Goal: Information Seeking & Learning: Find contact information

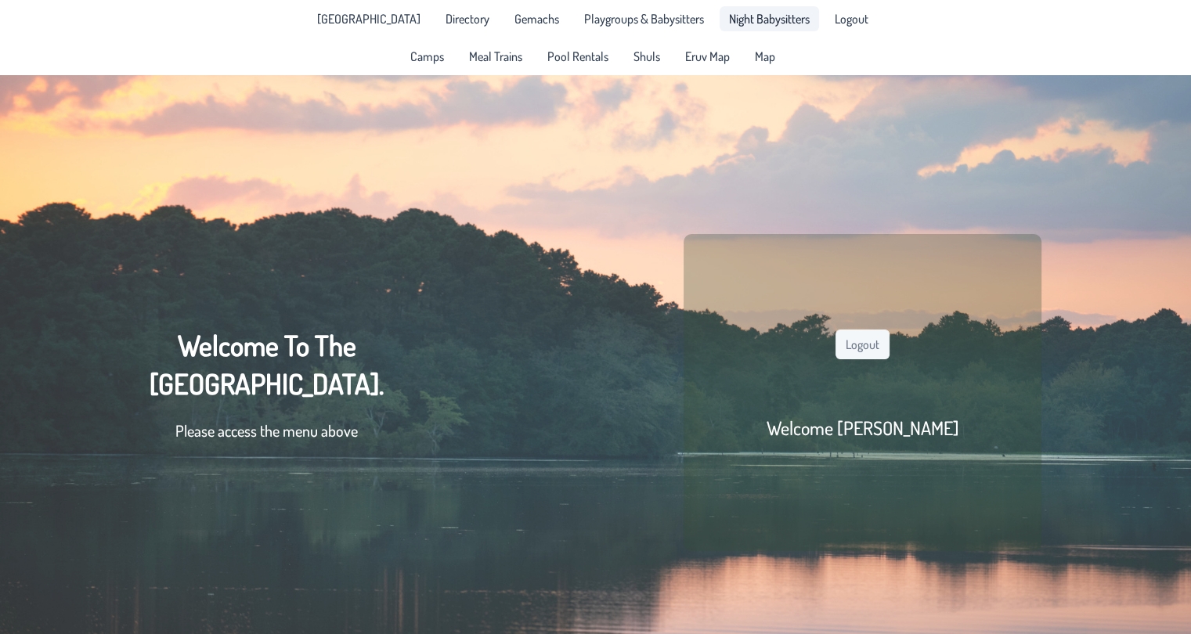
click at [754, 13] on span "Night Babysitters" at bounding box center [769, 19] width 81 height 13
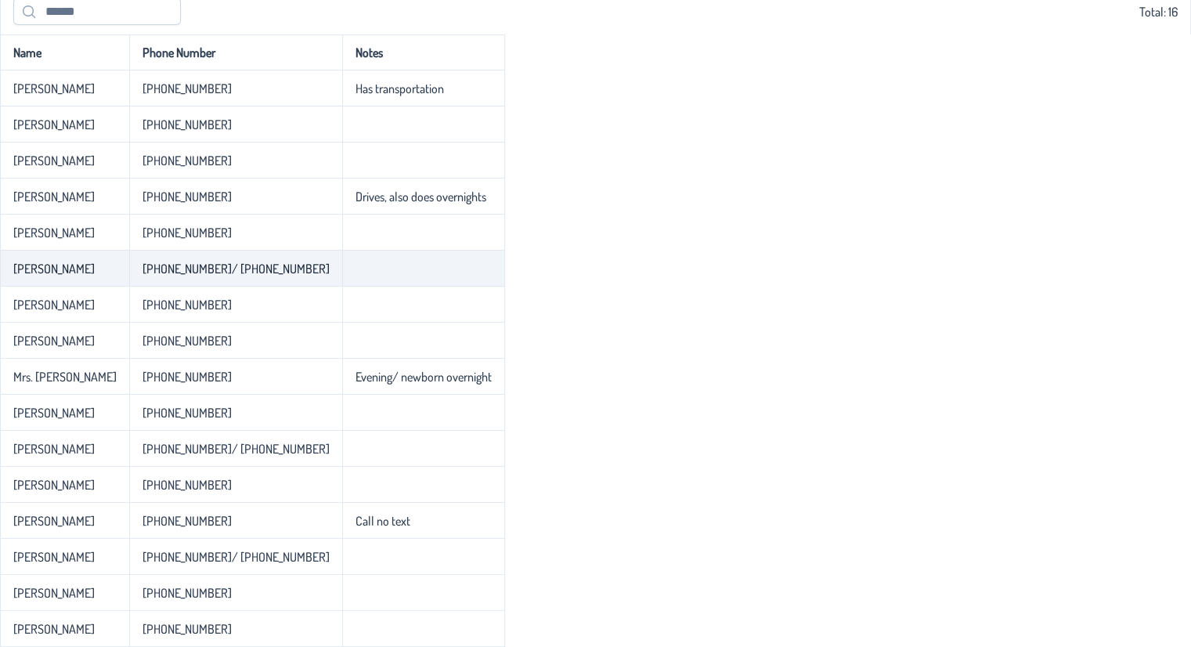
scroll to position [91, 0]
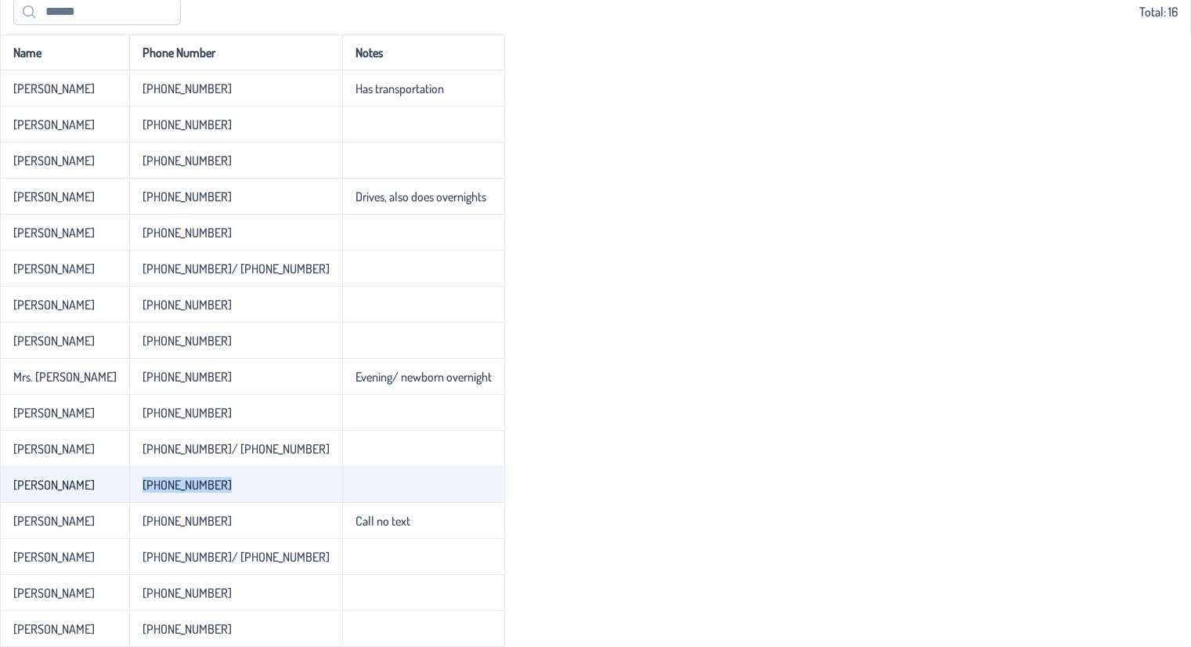
drag, startPoint x: 139, startPoint y: 486, endPoint x: 308, endPoint y: 490, distance: 168.4
click at [308, 490] on tr "[PERSON_NAME] [PHONE_NUMBER]" at bounding box center [252, 485] width 505 height 36
click at [273, 490] on td "[PHONE_NUMBER]" at bounding box center [235, 485] width 213 height 36
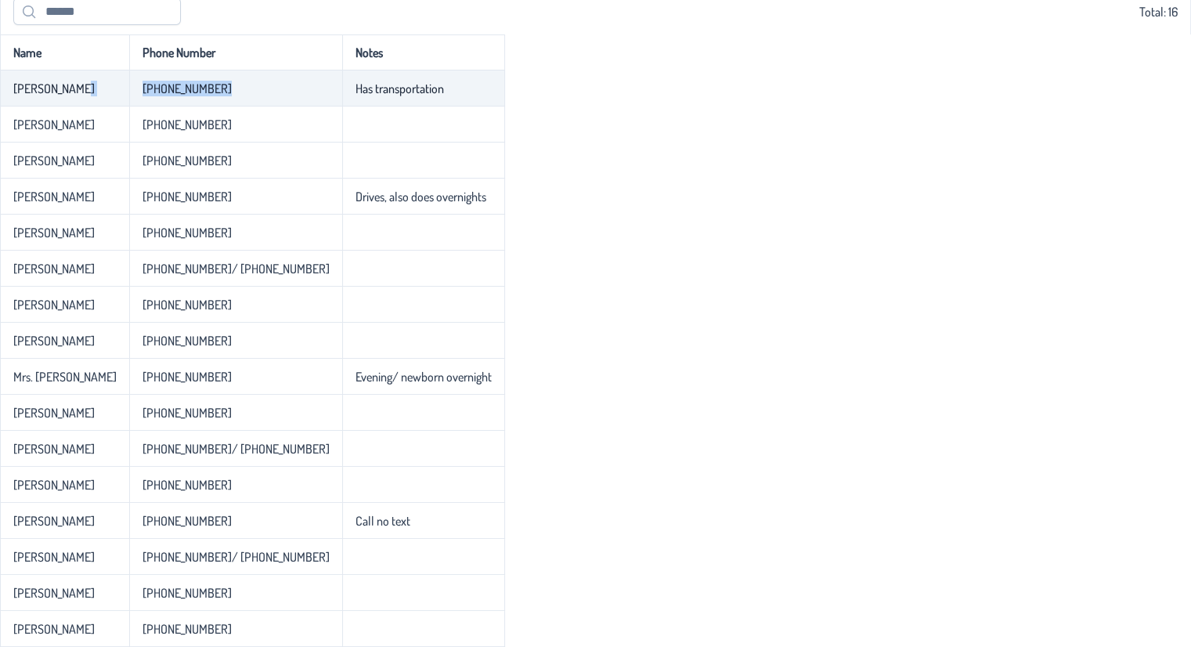
drag, startPoint x: 257, startPoint y: 89, endPoint x: 57, endPoint y: 93, distance: 199.8
click at [57, 93] on tr "[PERSON_NAME] [PHONE_NUMBER] Has transportation" at bounding box center [252, 88] width 505 height 36
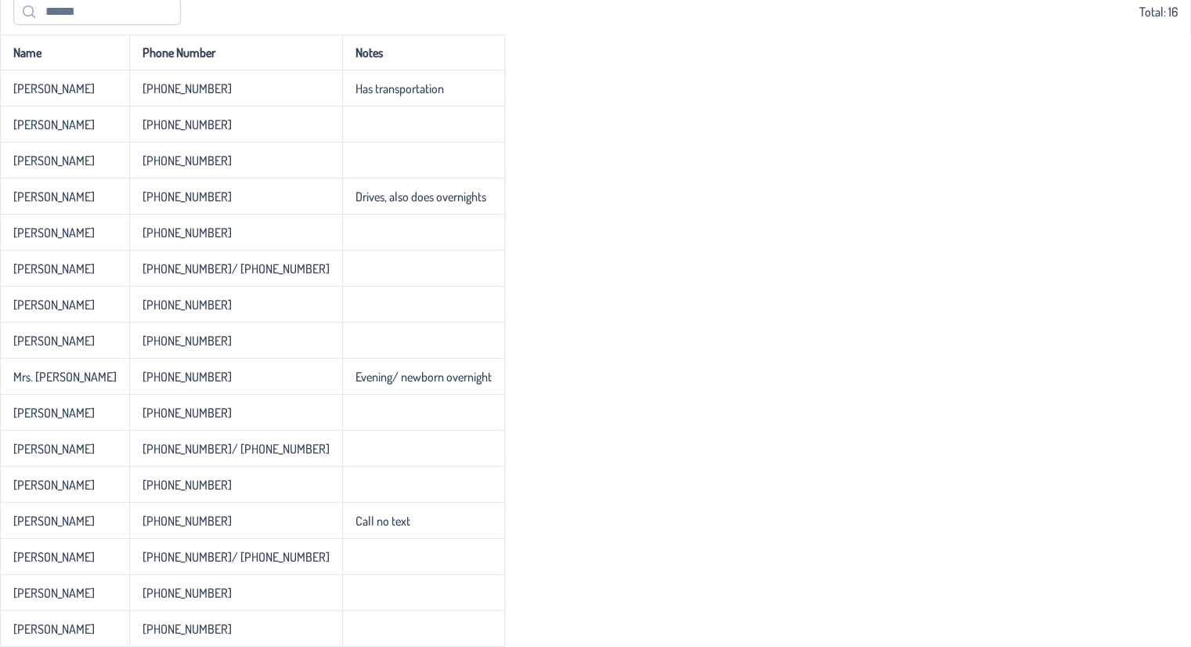
click at [611, 233] on div "Name Phone Number Notes [PERSON_NAME] [PHONE_NUMBER] Has transportation [PERSON…" at bounding box center [595, 340] width 1191 height 613
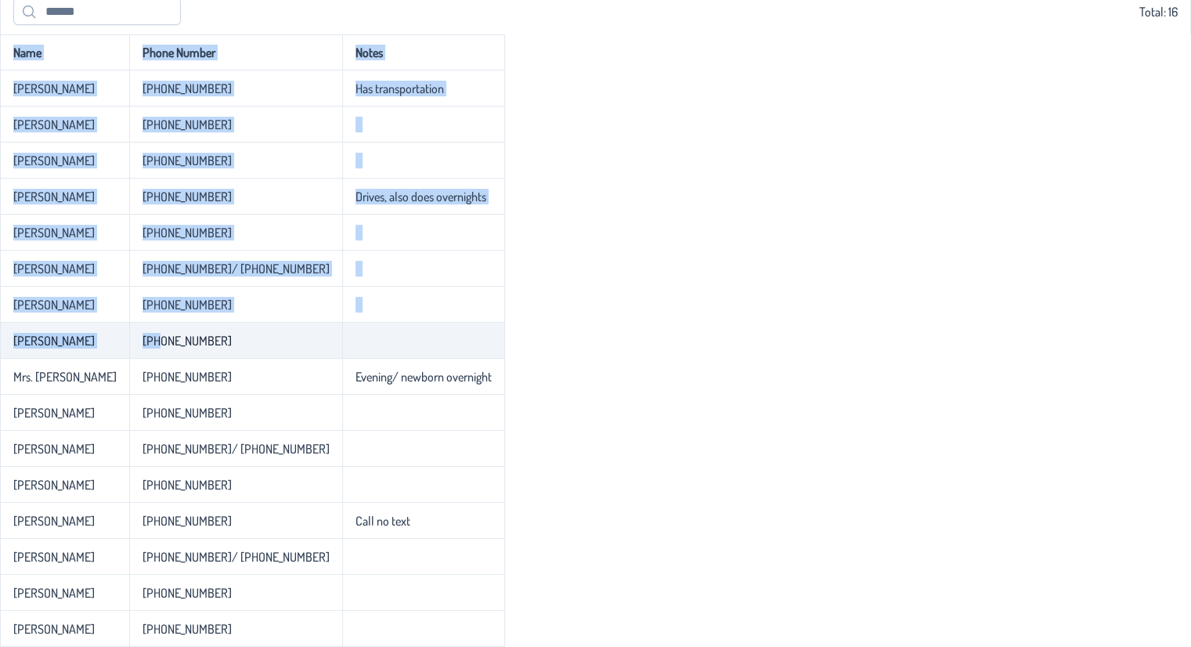
drag, startPoint x: 477, startPoint y: 413, endPoint x: 151, endPoint y: 324, distance: 337.6
click at [151, 324] on div "Name Phone Number Notes [PERSON_NAME] [PHONE_NUMBER] Has transportation [PERSON…" at bounding box center [595, 340] width 1191 height 613
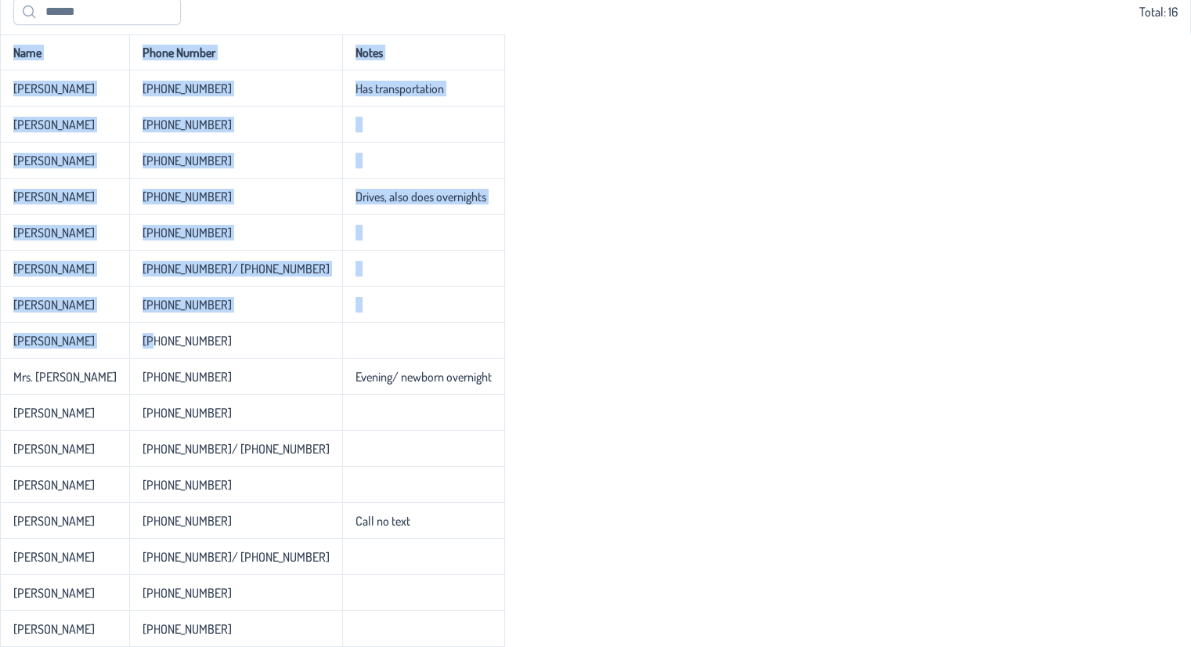
click at [498, 400] on div "Name Phone Number Notes [PERSON_NAME] [PHONE_NUMBER] Has transportation [PERSON…" at bounding box center [595, 340] width 1191 height 613
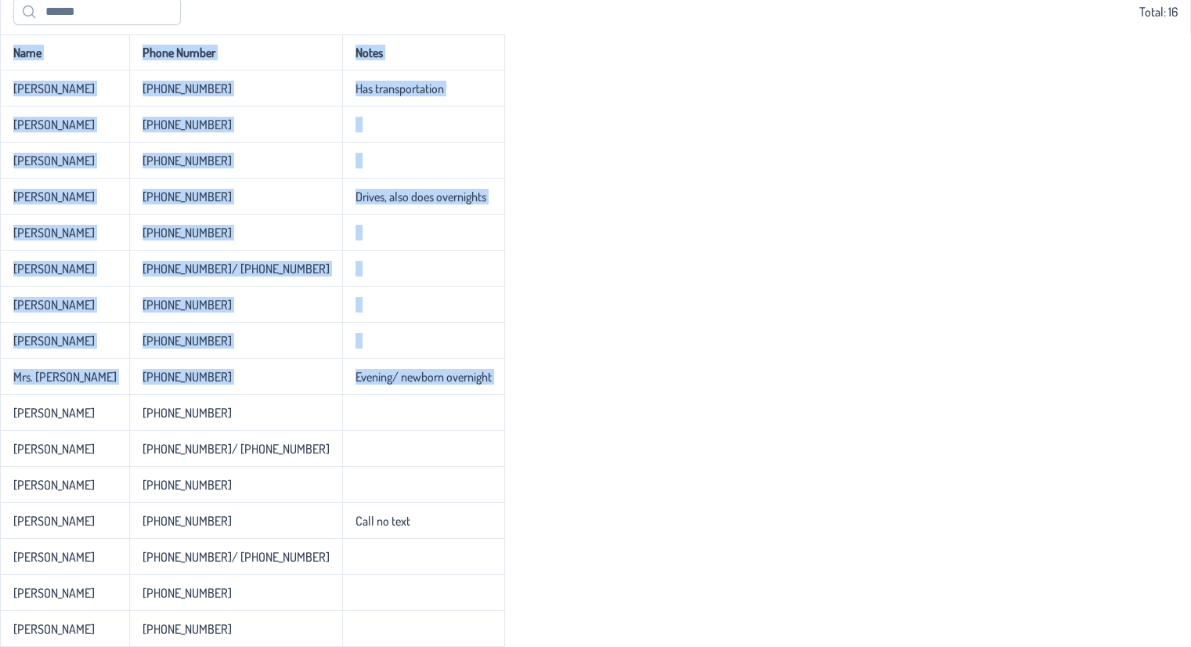
drag, startPoint x: 9, startPoint y: 409, endPoint x: 683, endPoint y: 521, distance: 683.6
click at [683, 521] on div "Name Phone Number Notes [PERSON_NAME] [PHONE_NUMBER] Has transportation [PERSON…" at bounding box center [595, 340] width 1191 height 613
click at [674, 500] on div "Name Phone Number Notes [PERSON_NAME] [PHONE_NUMBER] Has transportation [PERSON…" at bounding box center [595, 340] width 1191 height 613
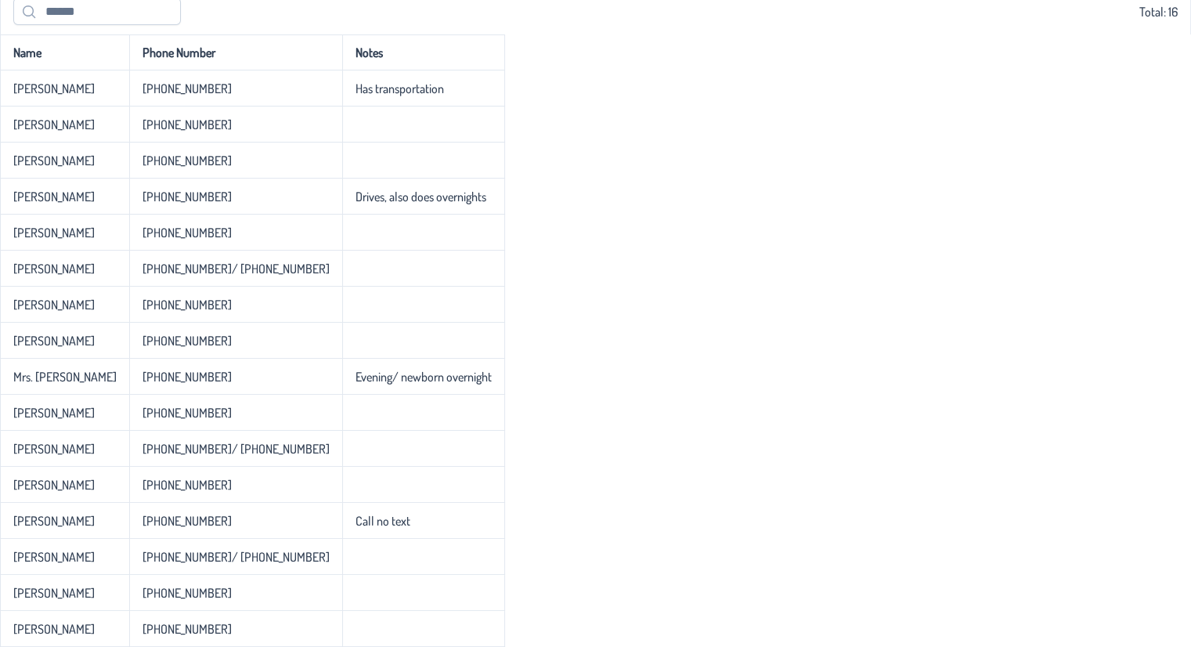
scroll to position [0, 0]
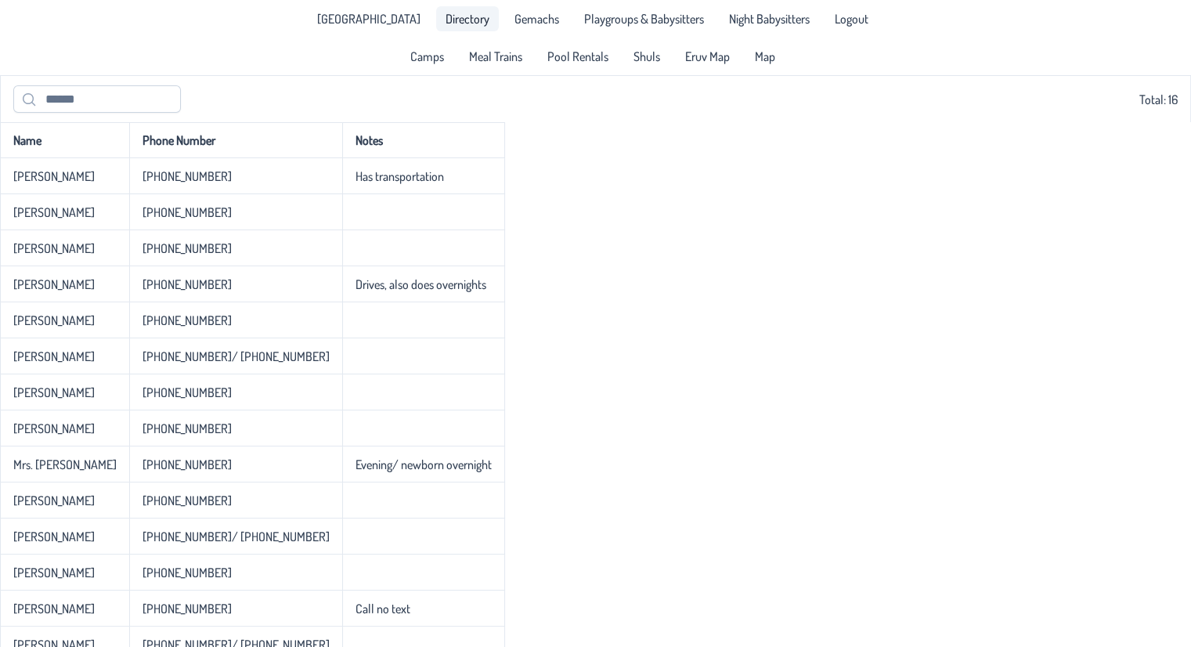
click at [463, 27] on link "Directory" at bounding box center [467, 18] width 63 height 25
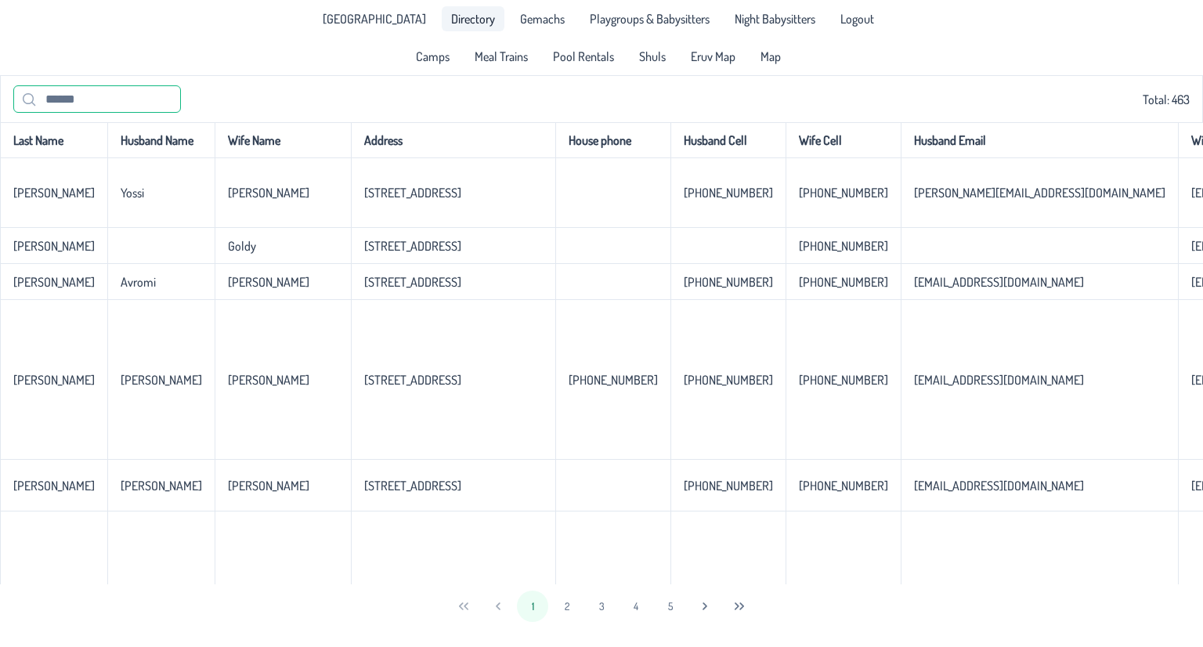
click at [133, 89] on input "text" at bounding box center [97, 98] width 168 height 27
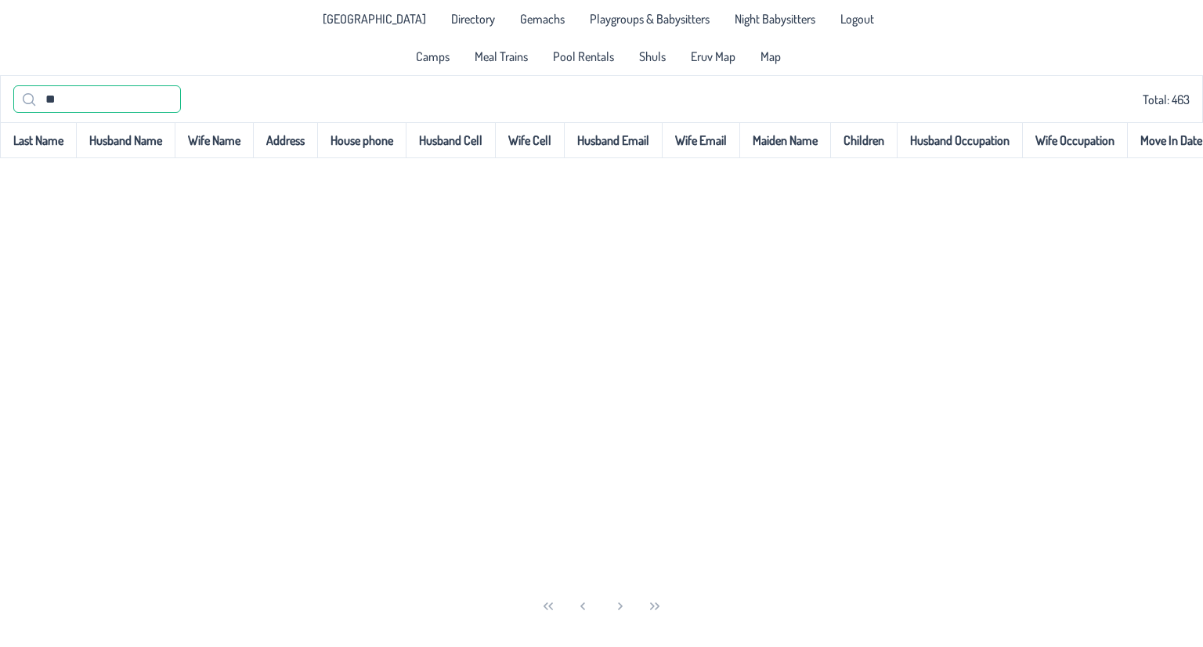
type input "*"
type input "**********"
click at [468, 18] on span "Directory" at bounding box center [473, 19] width 44 height 13
click at [620, 19] on span "Playgroups & Babysitters" at bounding box center [650, 19] width 120 height 13
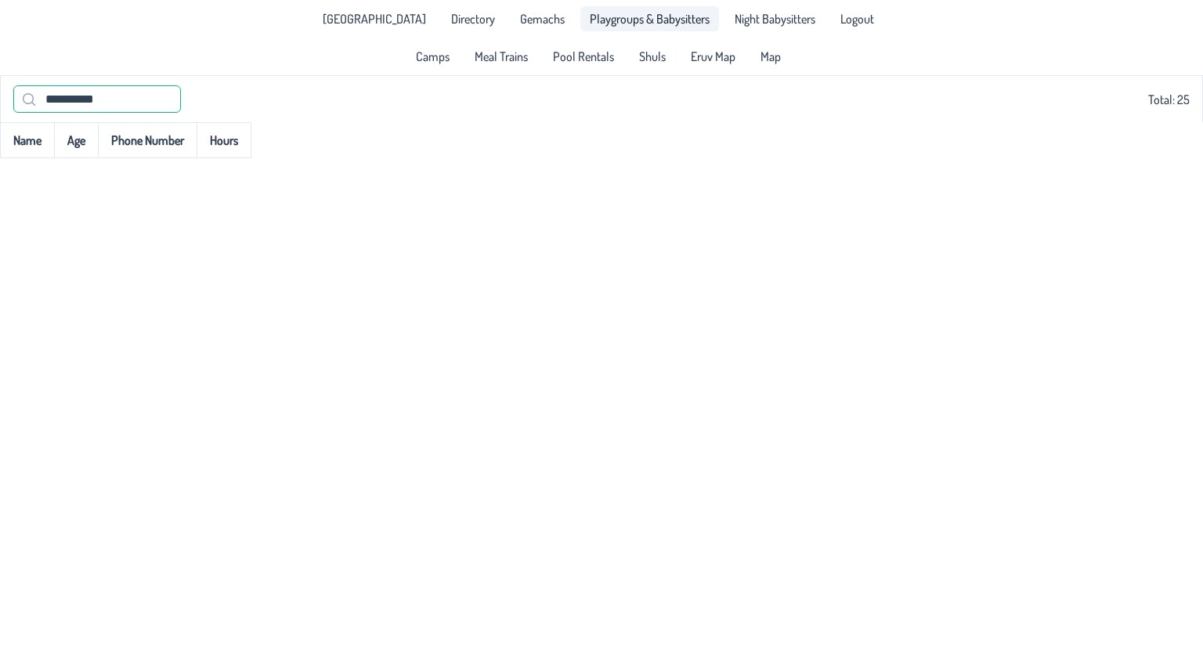
drag, startPoint x: 131, startPoint y: 98, endPoint x: 0, endPoint y: 61, distance: 135.9
click at [0, 61] on app-root "**********" at bounding box center [601, 79] width 1203 height 158
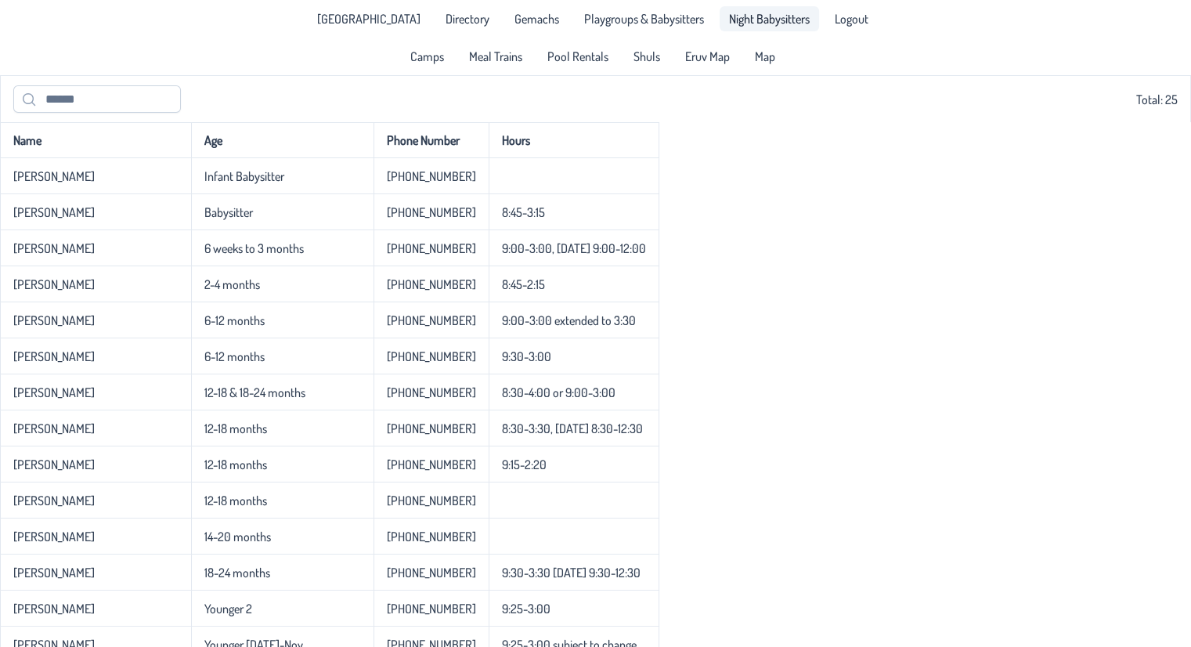
click at [746, 18] on span "Night Babysitters" at bounding box center [769, 19] width 81 height 13
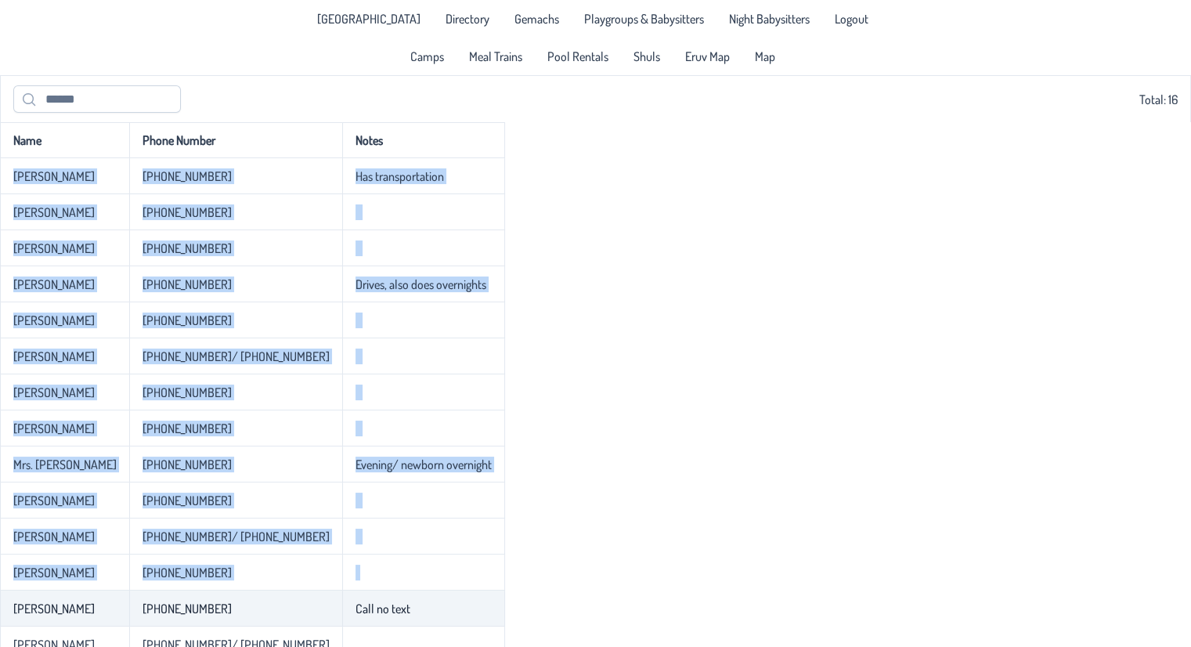
drag, startPoint x: 4, startPoint y: 176, endPoint x: 341, endPoint y: 605, distance: 545.6
click at [341, 605] on tbody "[PERSON_NAME] [PHONE_NUMBER] Has transportation [GEOGRAPHIC_DATA][PERSON_NAME][…" at bounding box center [252, 446] width 505 height 576
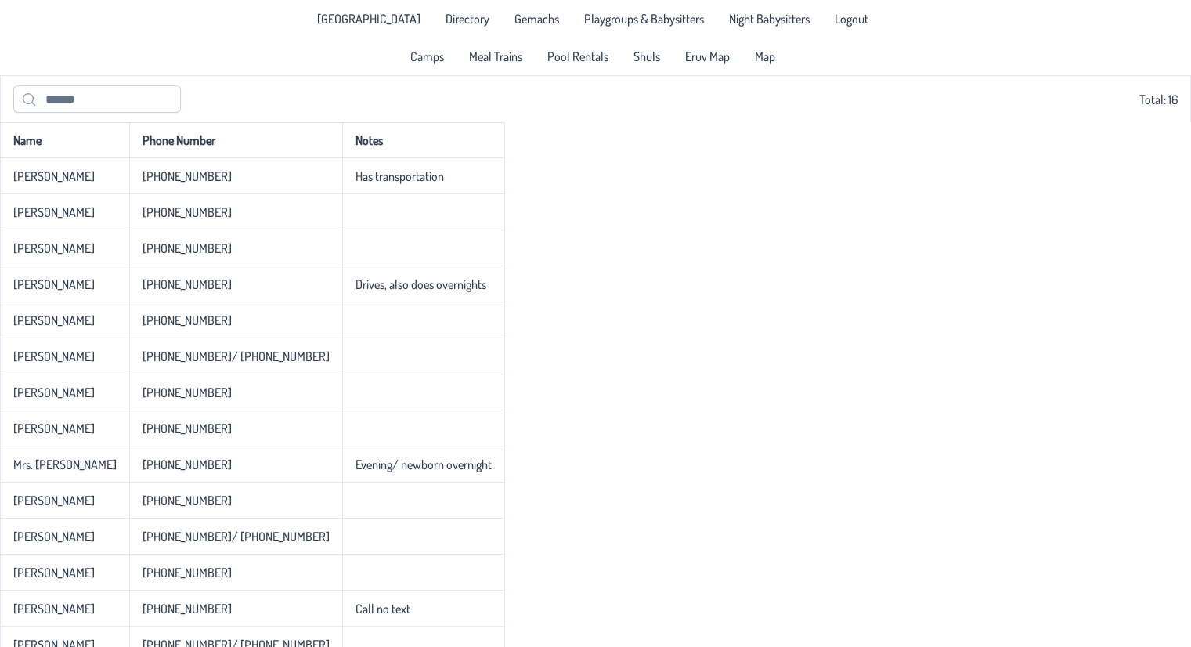
click at [729, 345] on div "Name Phone Number Notes [PERSON_NAME] [PHONE_NUMBER] Has transportation [PERSON…" at bounding box center [595, 428] width 1191 height 613
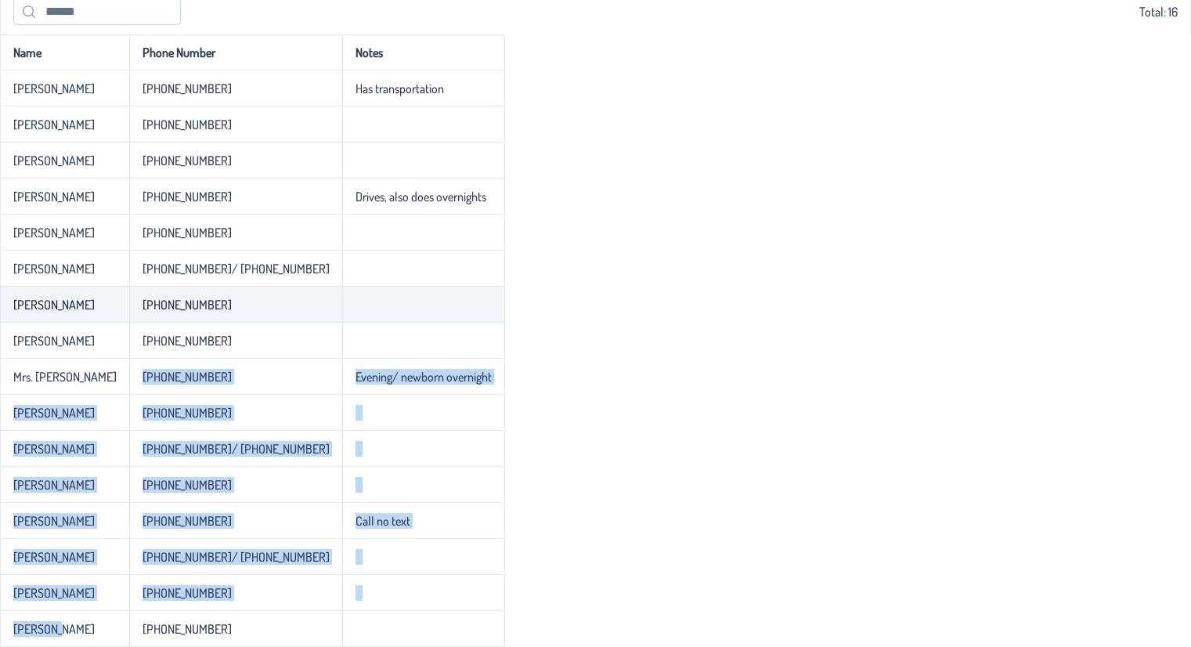
drag, startPoint x: 59, startPoint y: 617, endPoint x: 146, endPoint y: 289, distance: 339.7
click at [146, 289] on tbody "[PERSON_NAME] [PHONE_NUMBER] Has transportation [GEOGRAPHIC_DATA][PERSON_NAME][…" at bounding box center [252, 358] width 505 height 576
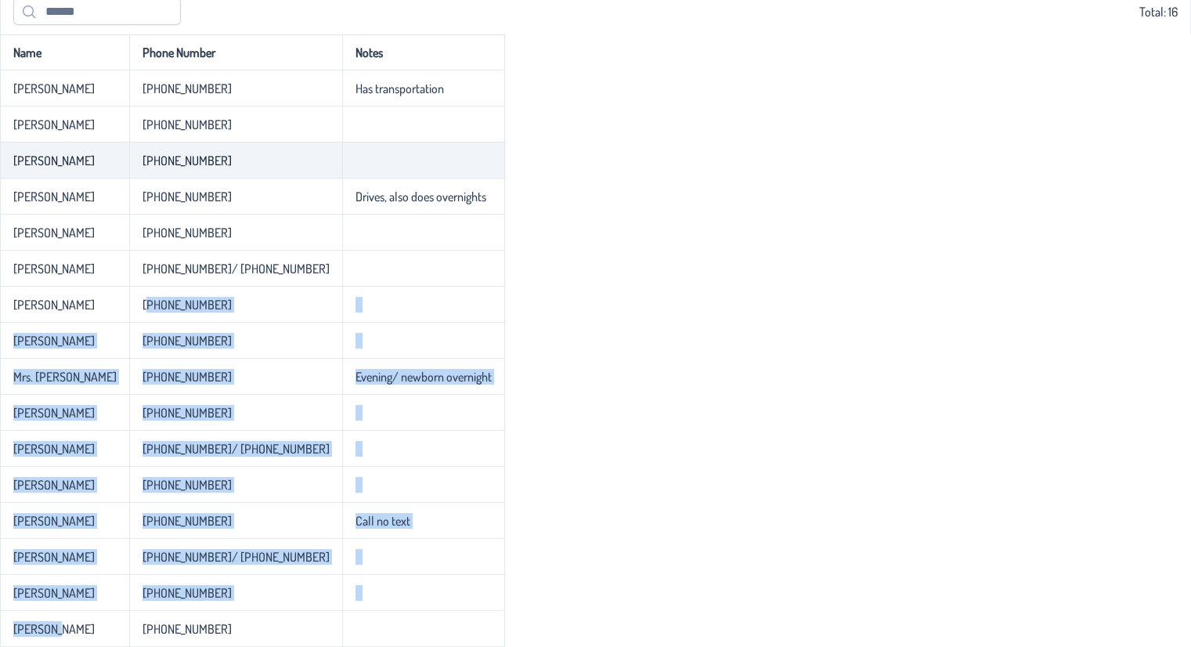
drag, startPoint x: 468, startPoint y: 198, endPoint x: 83, endPoint y: 161, distance: 386.4
click at [83, 161] on tbody "[PERSON_NAME] [PHONE_NUMBER] Has transportation [GEOGRAPHIC_DATA][PERSON_NAME][…" at bounding box center [252, 358] width 505 height 576
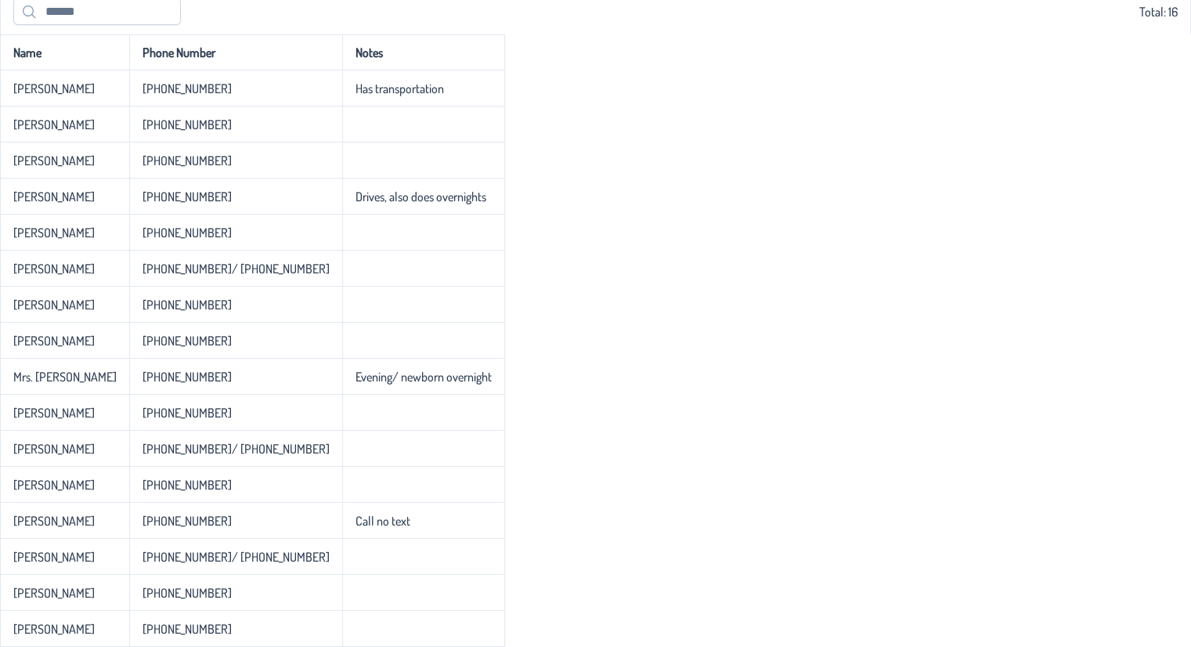
click at [551, 231] on div "Name Phone Number Notes [PERSON_NAME] [PHONE_NUMBER] Has transportation [PERSON…" at bounding box center [595, 340] width 1191 height 613
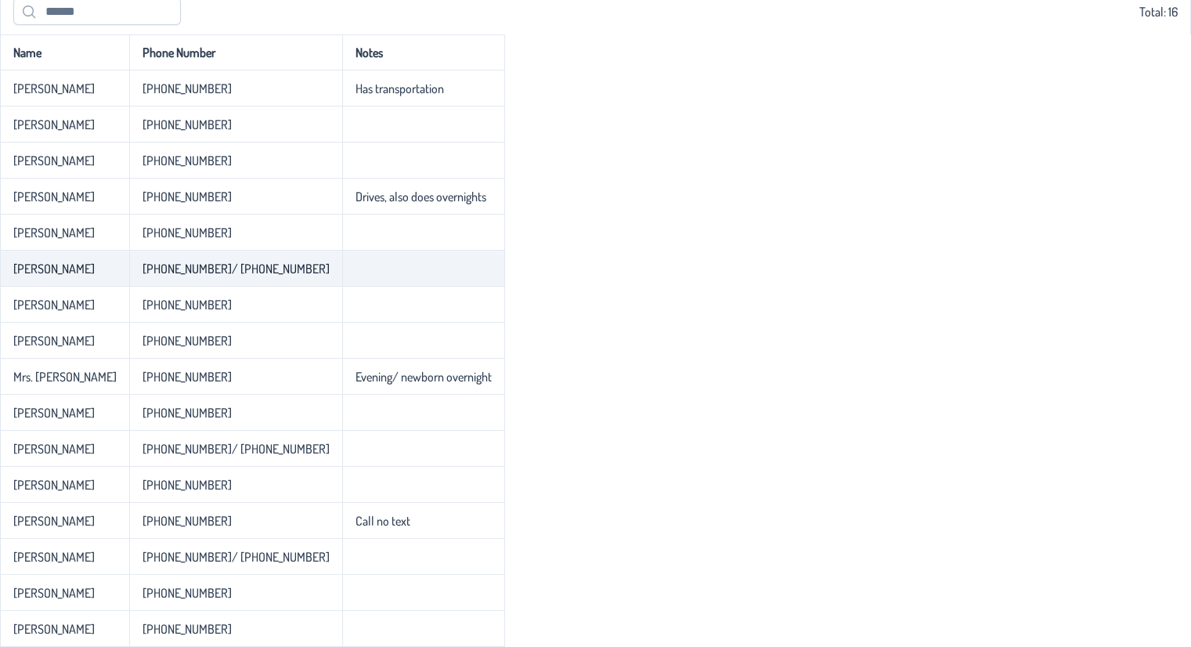
scroll to position [0, 0]
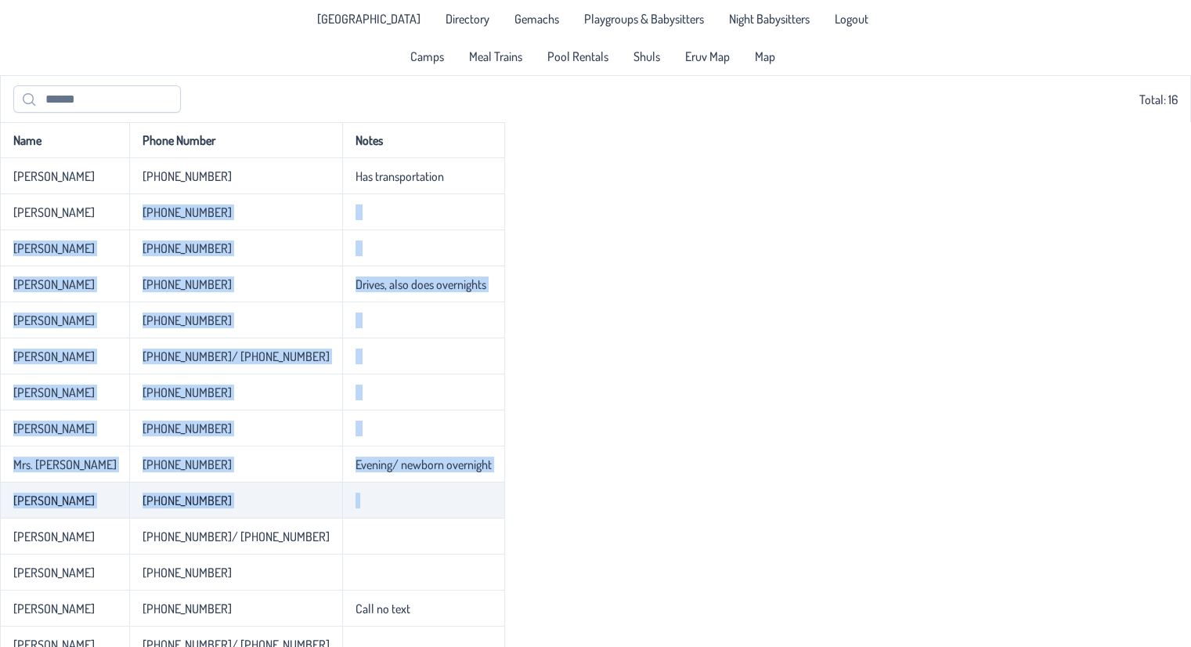
drag, startPoint x: 74, startPoint y: 216, endPoint x: 332, endPoint y: 520, distance: 399.0
click at [332, 520] on tbody "[PERSON_NAME] [PHONE_NUMBER] Has transportation [GEOGRAPHIC_DATA][PERSON_NAME][…" at bounding box center [252, 446] width 505 height 576
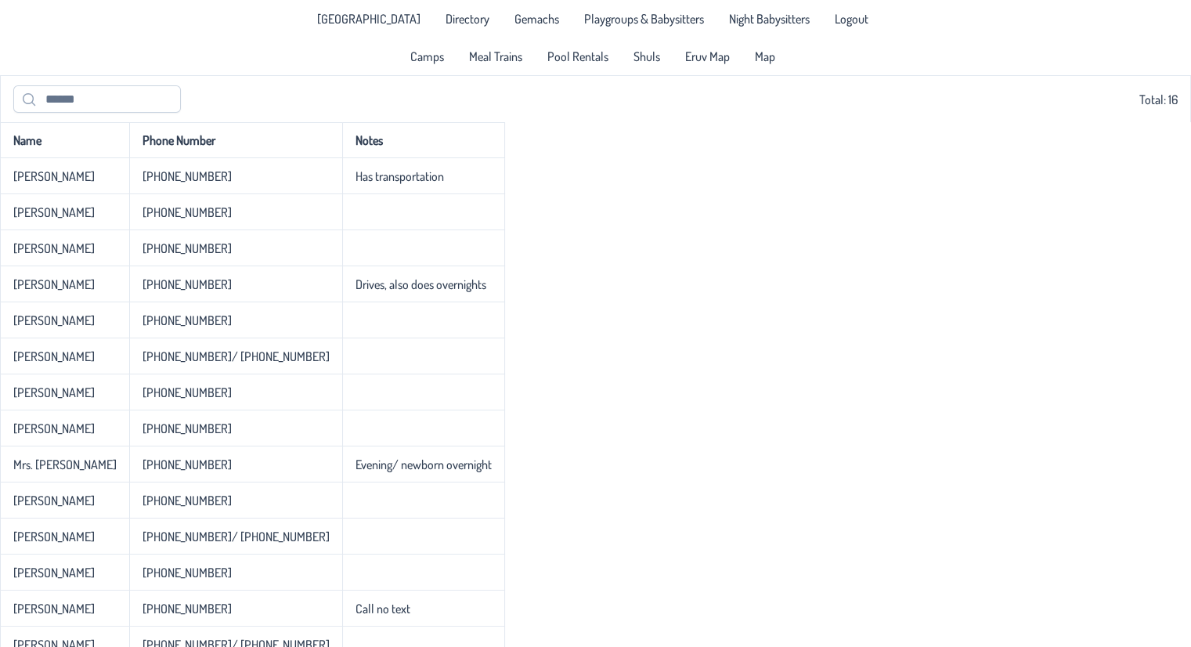
click at [671, 422] on div "Name Phone Number Notes [PERSON_NAME] [PHONE_NUMBER] Has transportation [PERSON…" at bounding box center [595, 428] width 1191 height 613
click at [618, 29] on link "Playgroups & Babysitters" at bounding box center [644, 18] width 139 height 25
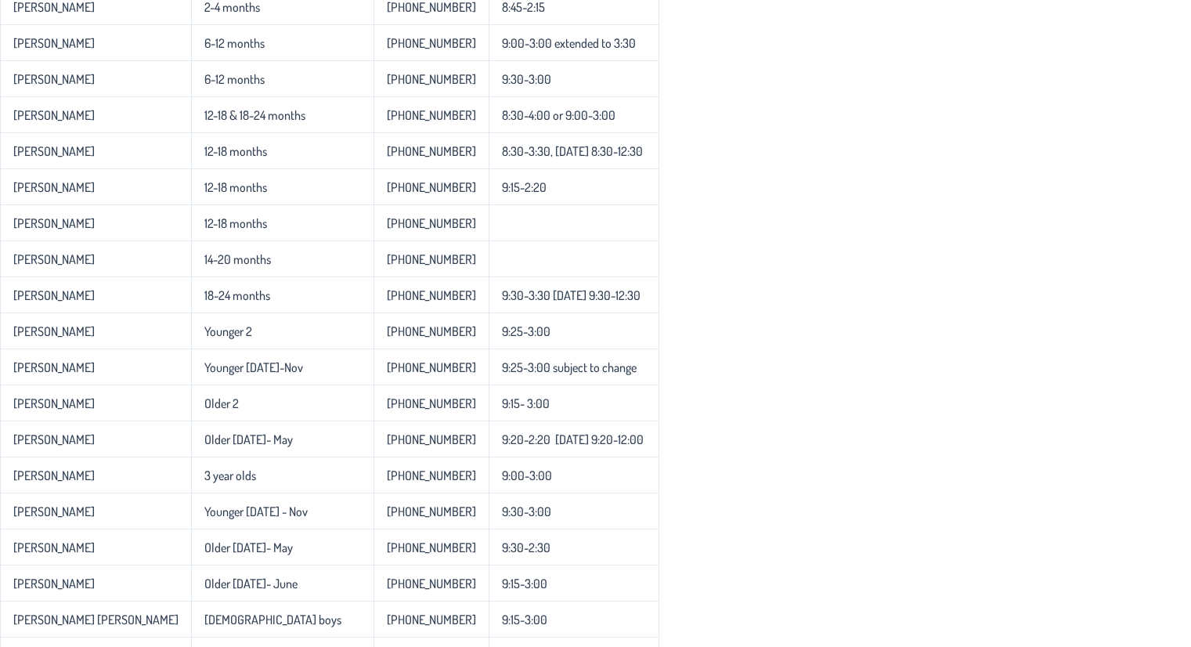
scroll to position [415, 0]
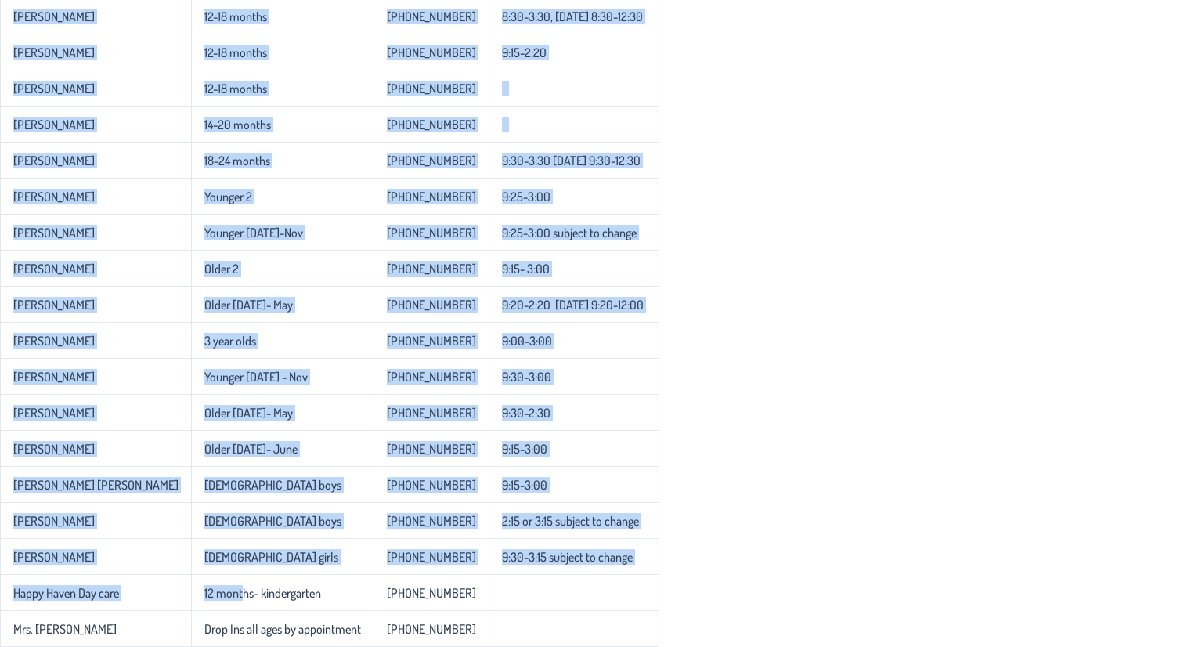
drag, startPoint x: 186, startPoint y: 582, endPoint x: 715, endPoint y: 592, distance: 529.6
click at [715, 592] on div "Name Age Phone Number Hours [PERSON_NAME] Infant Babysitter [PHONE_NUMBER] [PER…" at bounding box center [595, 178] width 1191 height 937
